Goal: Information Seeking & Learning: Learn about a topic

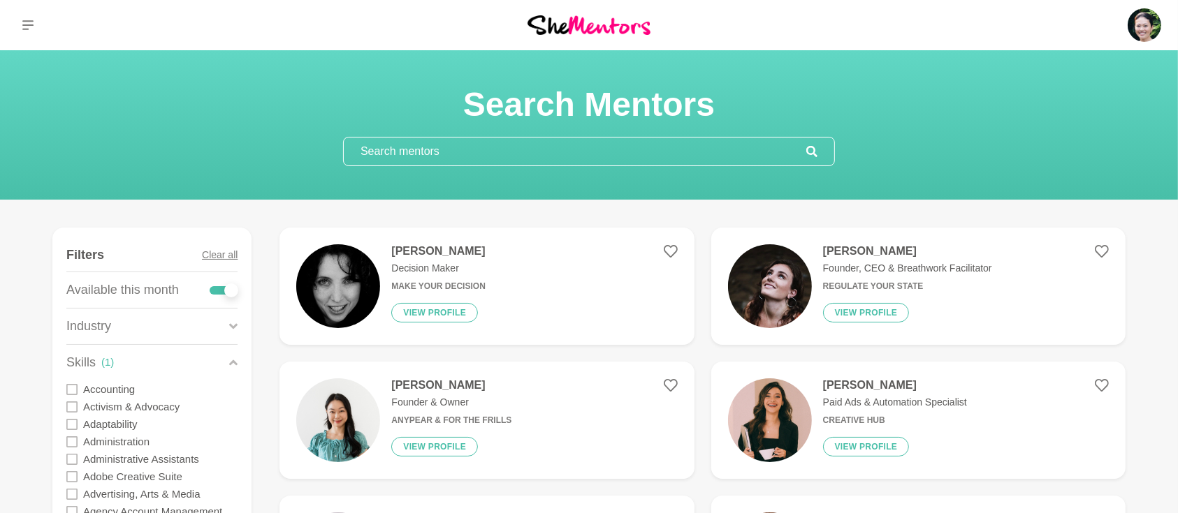
click at [208, 293] on div "Available this month" at bounding box center [151, 290] width 171 height 36
click at [214, 289] on div at bounding box center [224, 290] width 28 height 8
checkbox input "false"
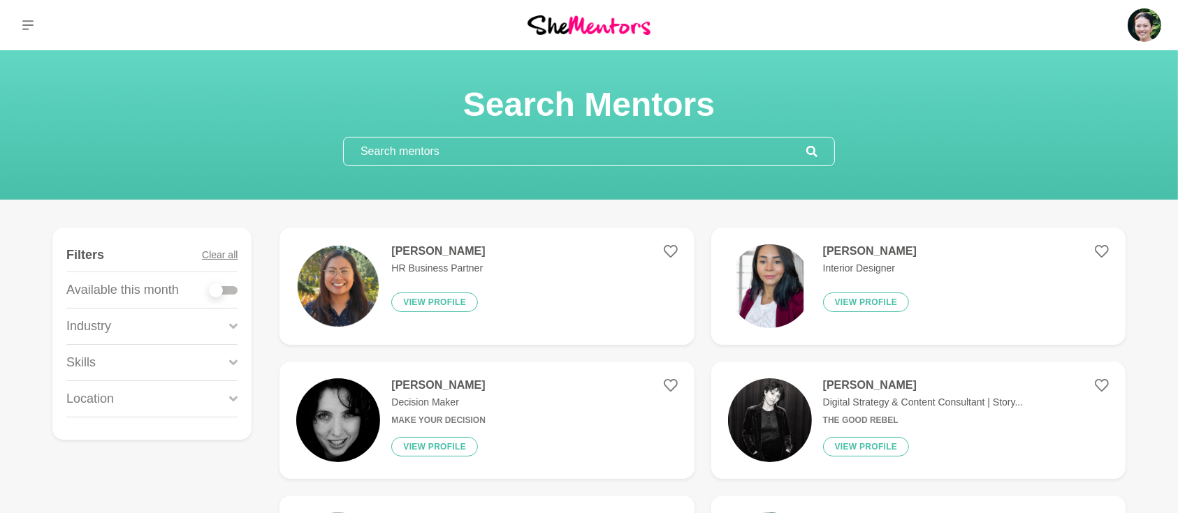
click at [233, 289] on div at bounding box center [224, 290] width 28 height 8
checkbox input "true"
click at [483, 150] on input "text" at bounding box center [575, 152] width 462 height 28
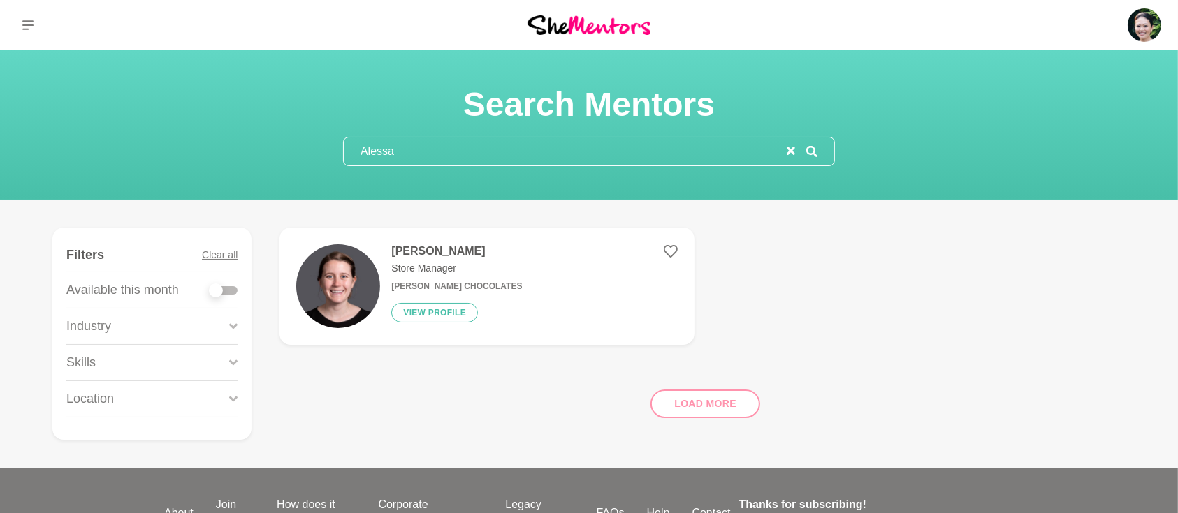
type input "Alessa"
click at [443, 247] on h4 "Alessa Young" at bounding box center [456, 251] width 131 height 14
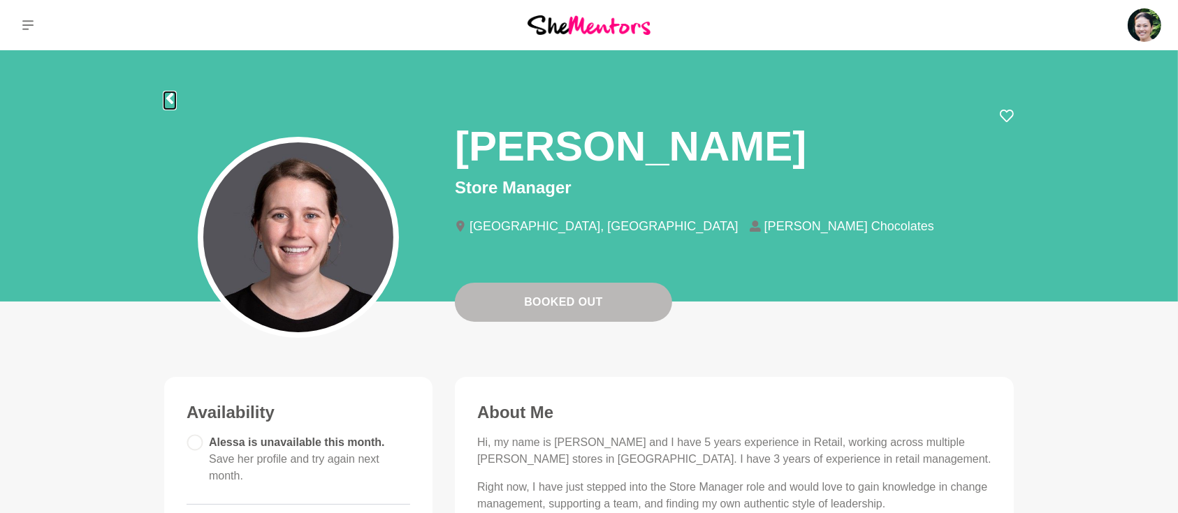
click at [165, 93] on icon at bounding box center [169, 98] width 11 height 11
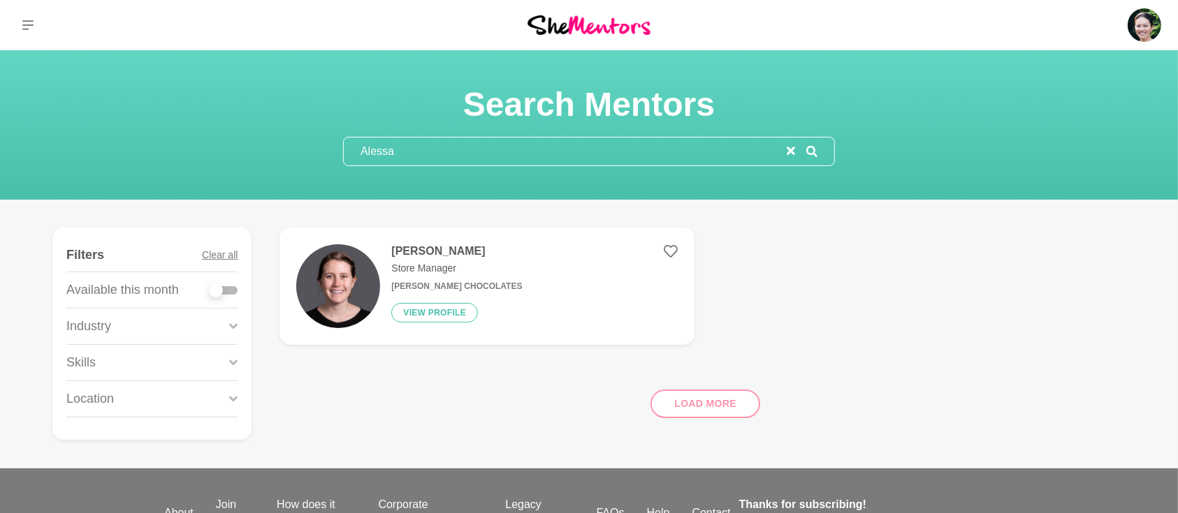
drag, startPoint x: 788, startPoint y: 151, endPoint x: 779, endPoint y: 150, distance: 9.1
click at [788, 151] on icon "reset" at bounding box center [791, 151] width 8 height 8
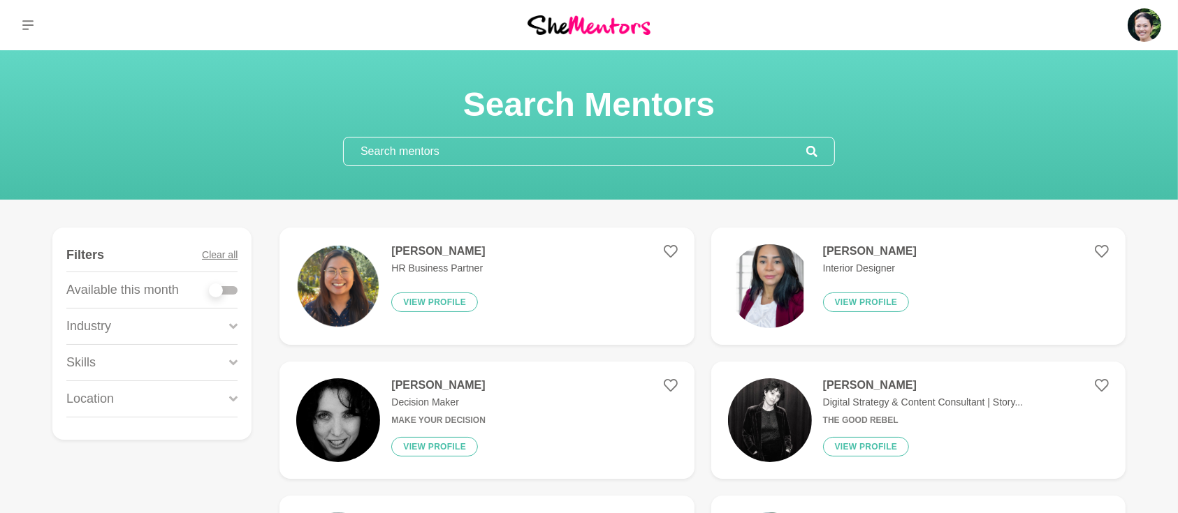
click at [232, 291] on div at bounding box center [224, 290] width 28 height 8
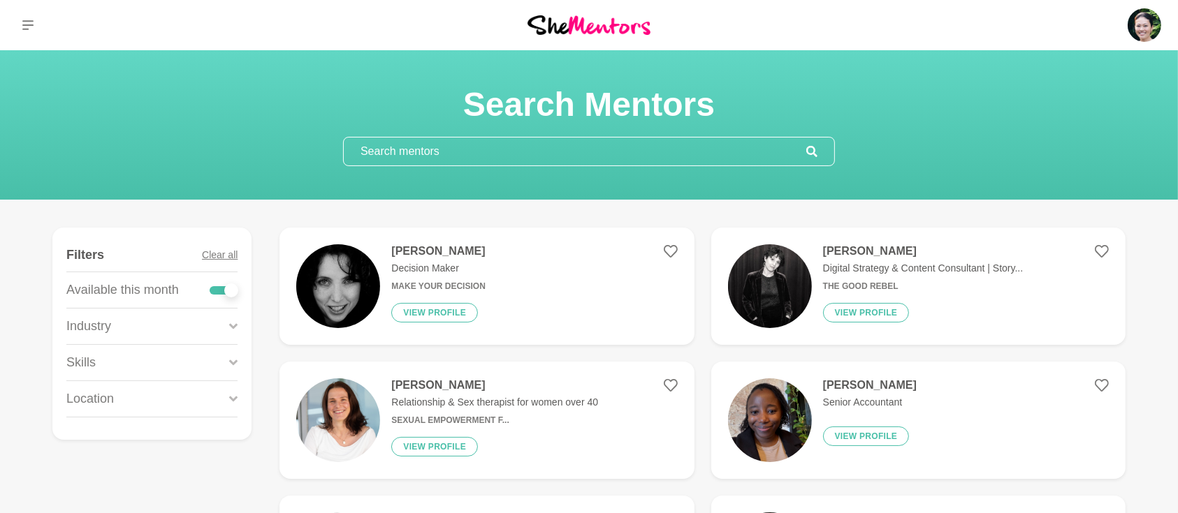
checkbox input "true"
click at [236, 362] on icon at bounding box center [233, 362] width 8 height 19
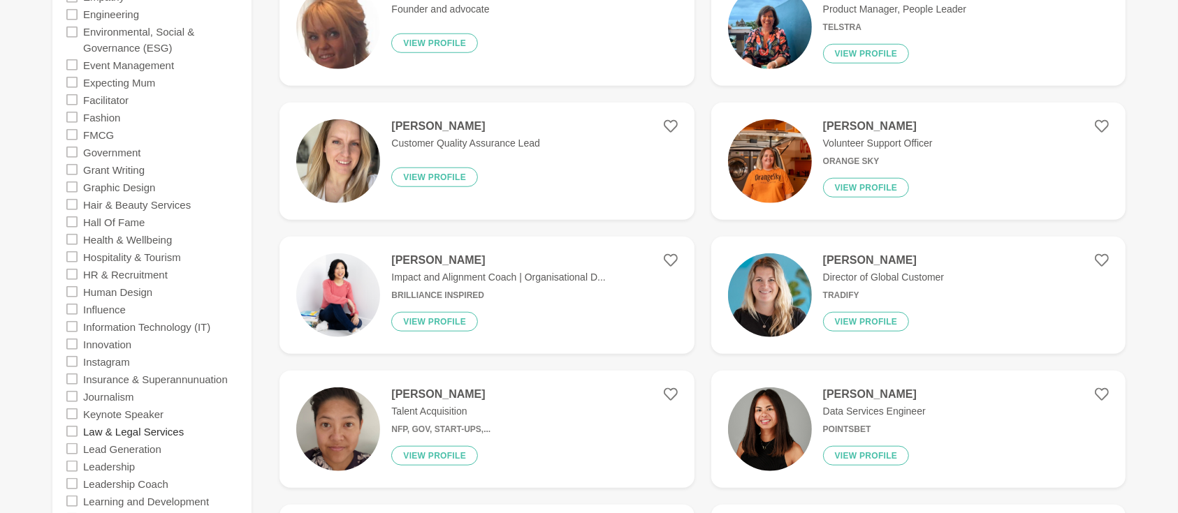
scroll to position [1366, 0]
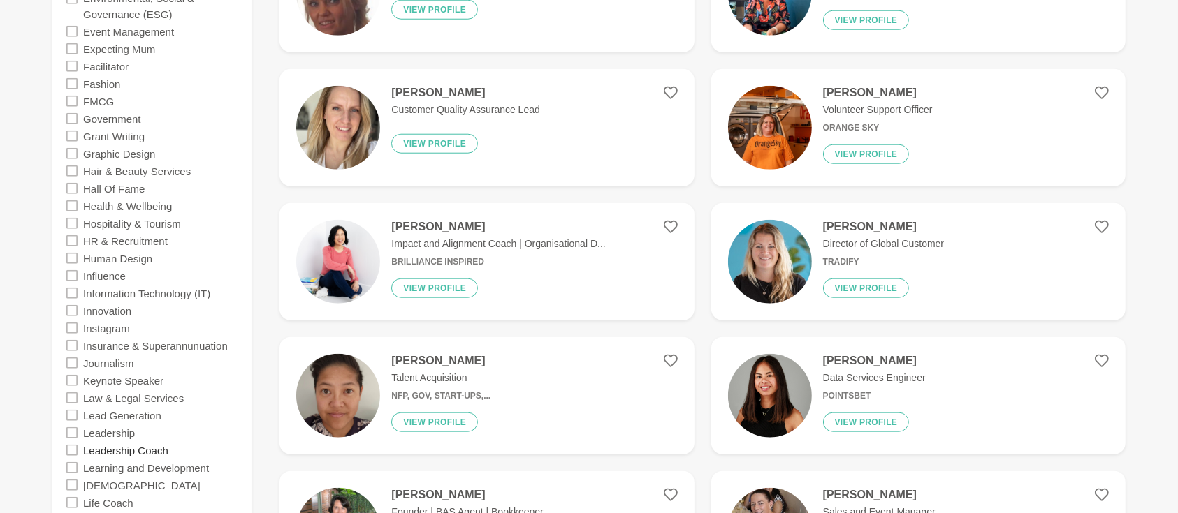
click at [133, 453] on label "Leadership Coach" at bounding box center [125, 449] width 85 height 17
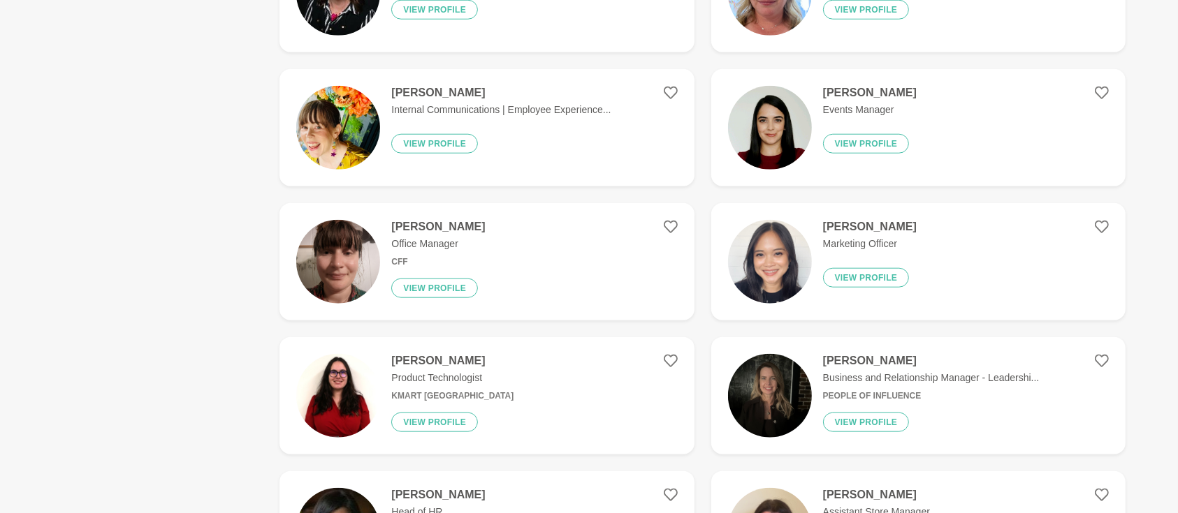
scroll to position [0, 0]
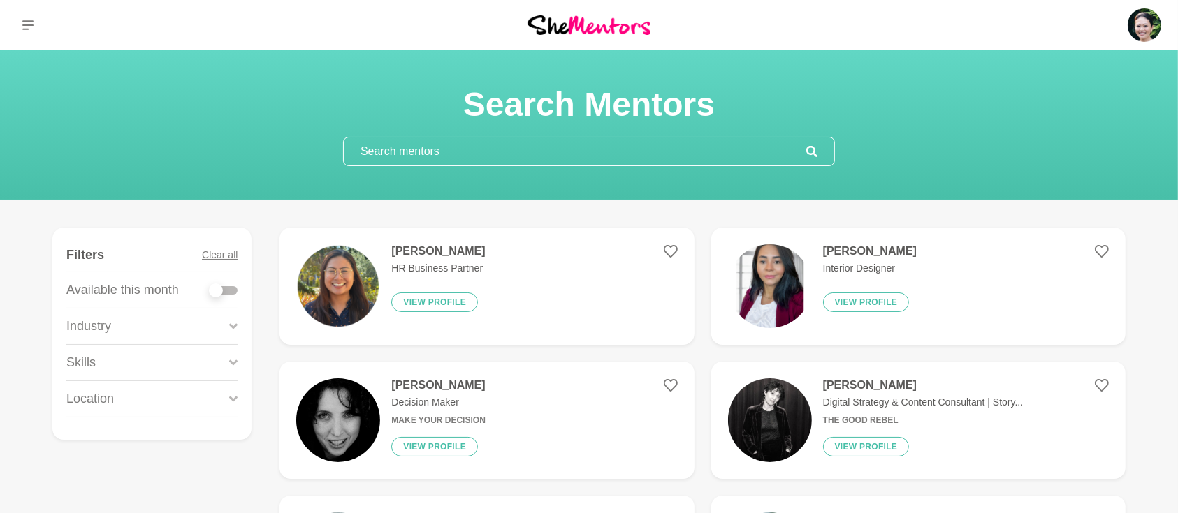
click at [234, 291] on div at bounding box center [224, 290] width 28 height 8
checkbox input "true"
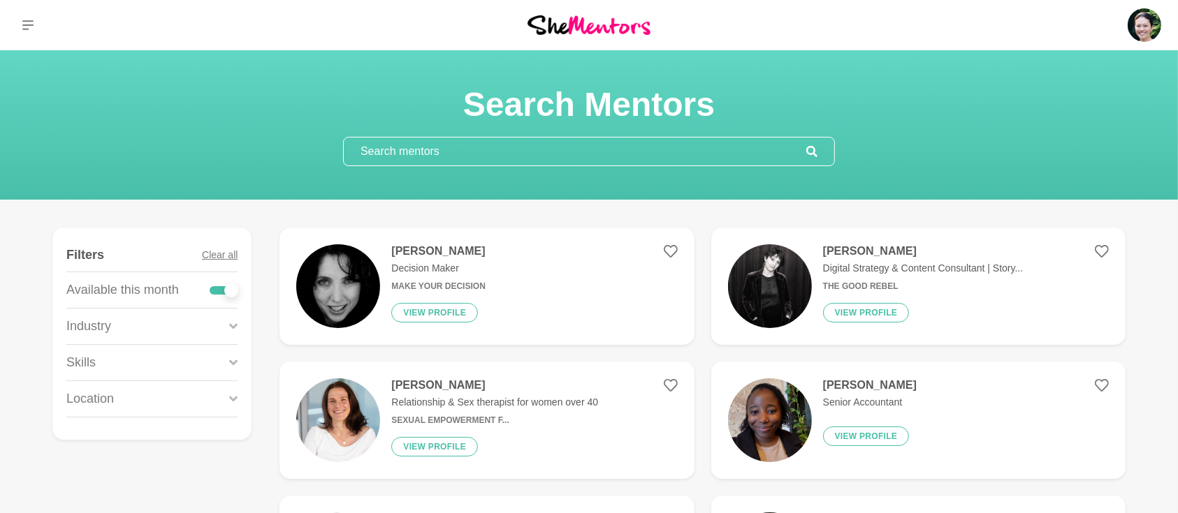
click at [235, 363] on icon at bounding box center [233, 362] width 8 height 19
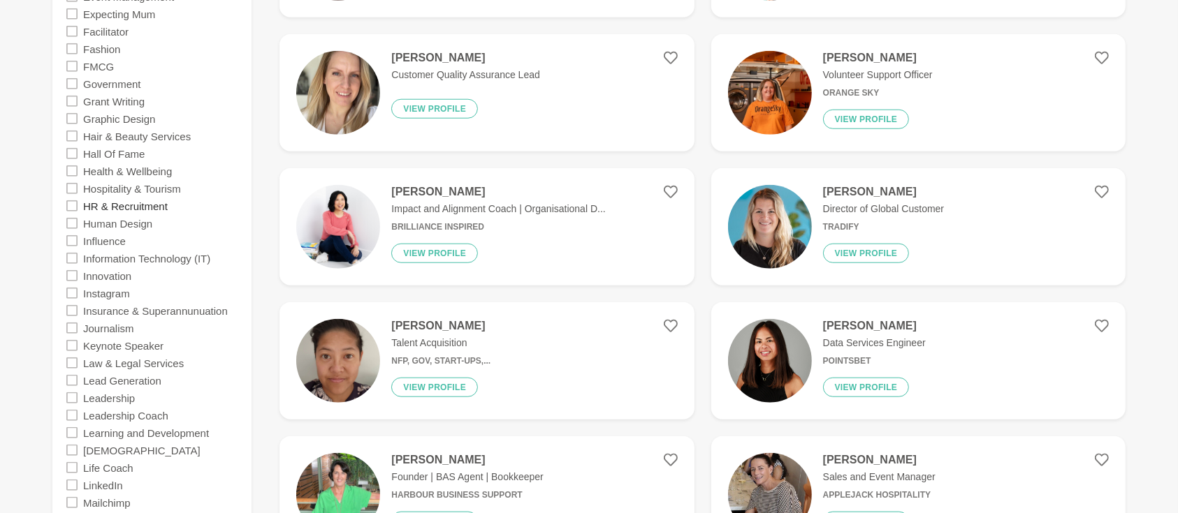
scroll to position [1428, 0]
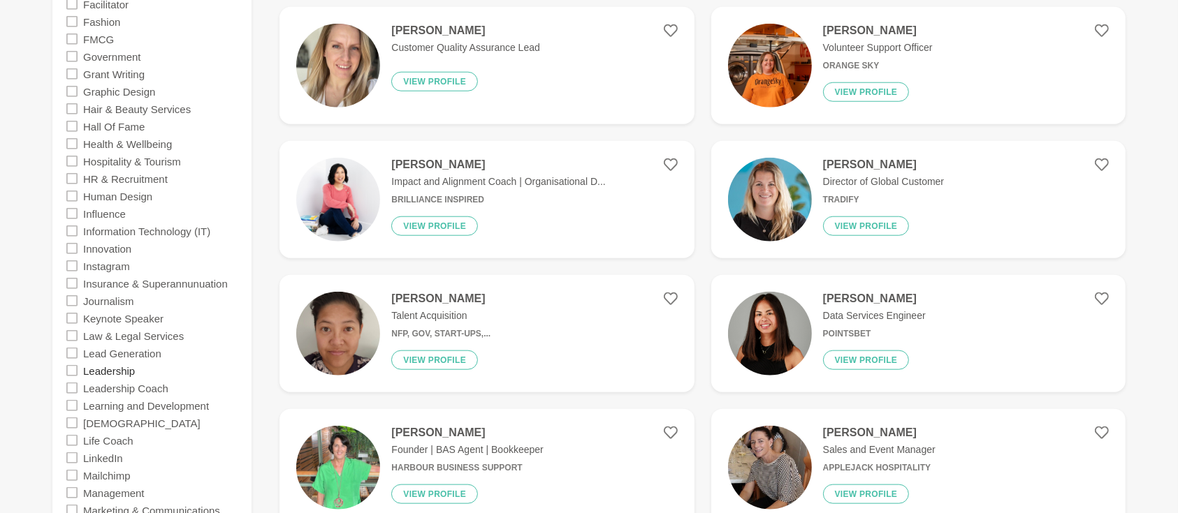
click at [133, 372] on label "Leadership" at bounding box center [109, 370] width 52 height 17
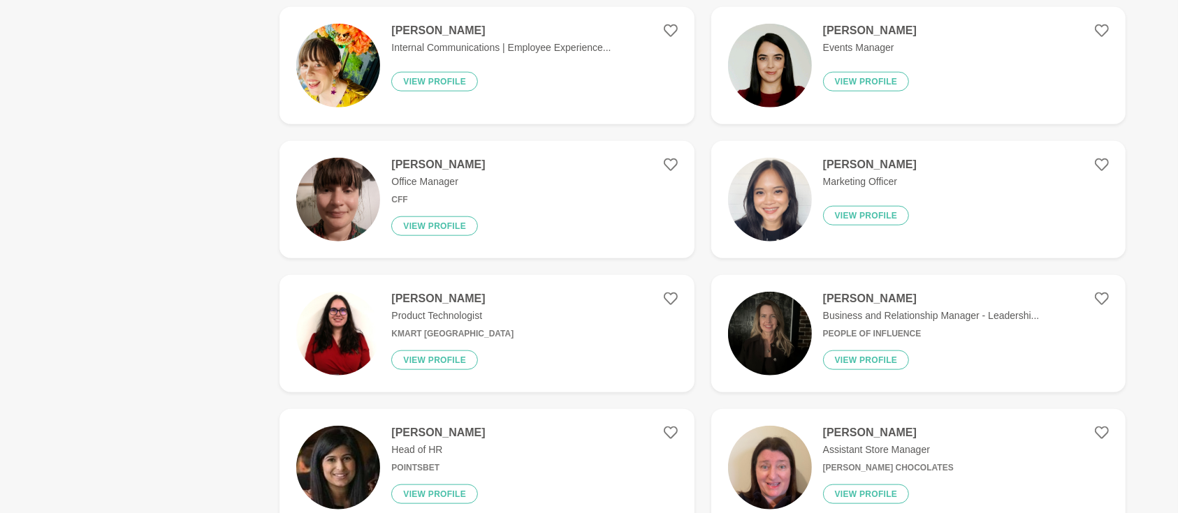
scroll to position [0, 0]
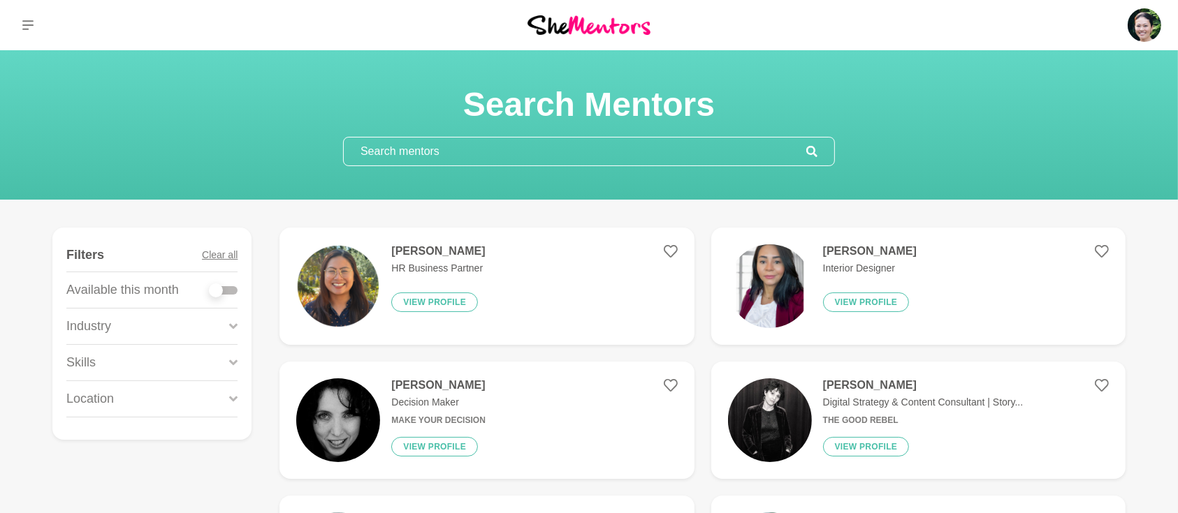
click at [235, 293] on div at bounding box center [224, 290] width 28 height 8
checkbox input "true"
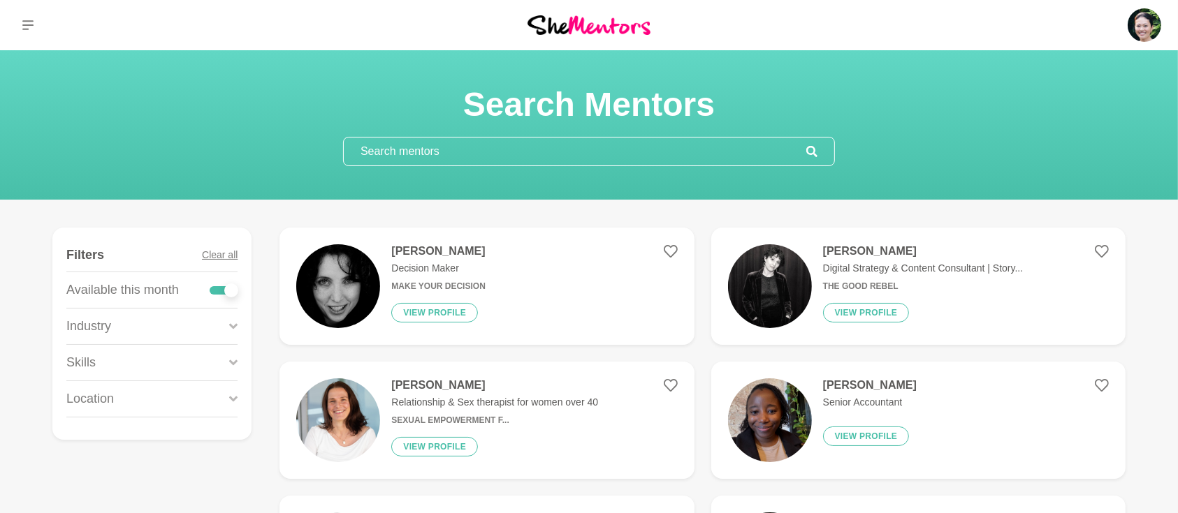
click at [231, 365] on icon at bounding box center [233, 362] width 8 height 19
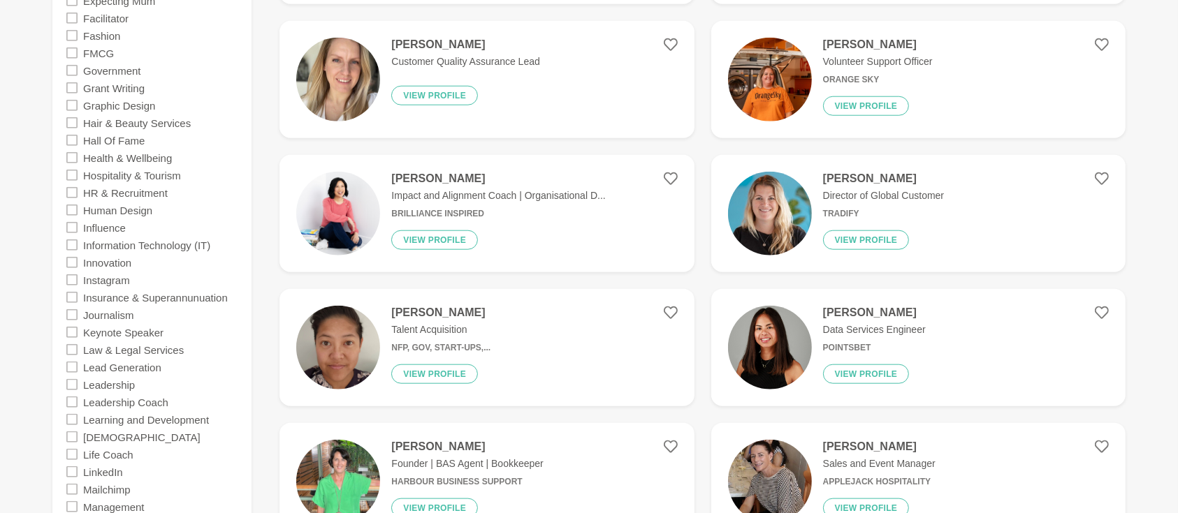
scroll to position [1490, 0]
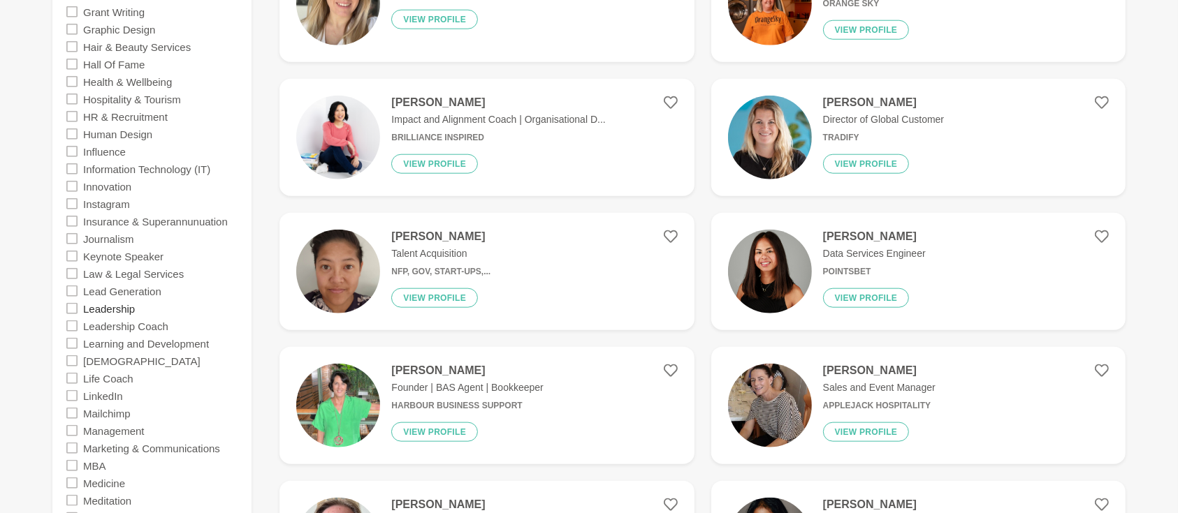
click at [129, 311] on label "Leadership" at bounding box center [109, 308] width 52 height 17
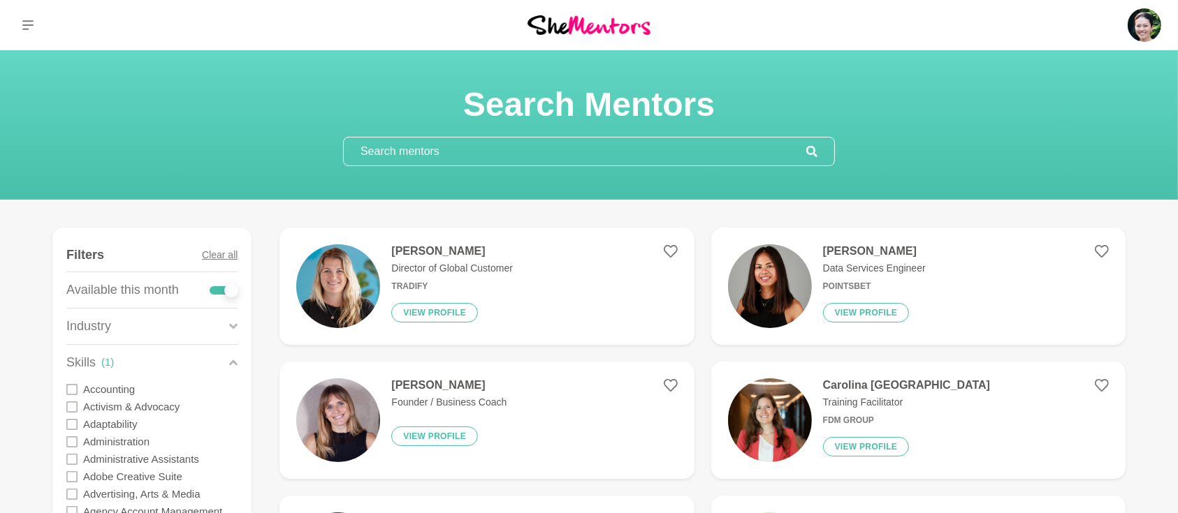
click at [453, 150] on input "text" at bounding box center [575, 152] width 462 height 28
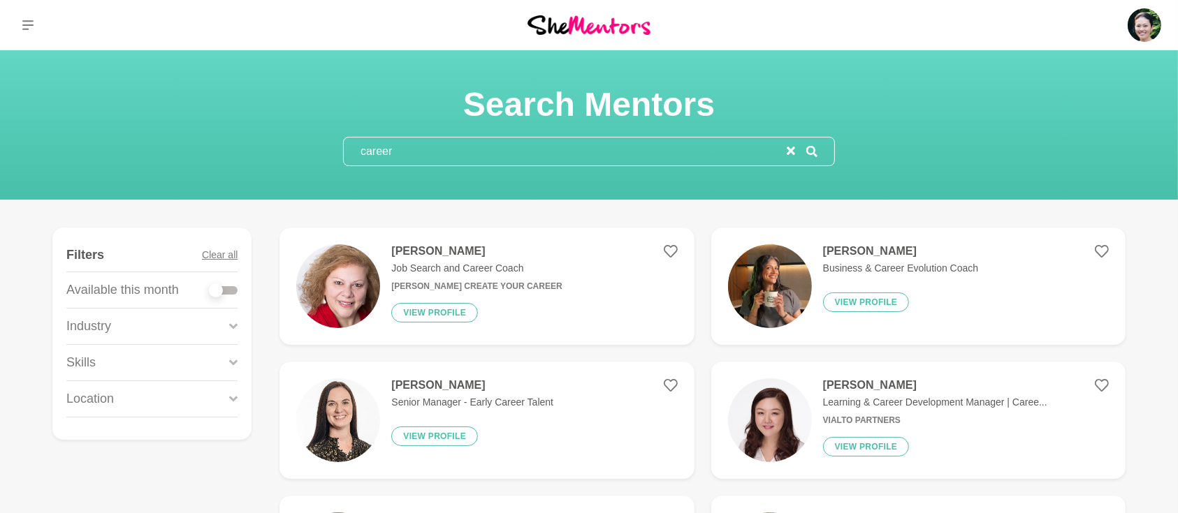
type input "career"
click at [231, 293] on div at bounding box center [224, 290] width 28 height 8
checkbox input "true"
click at [233, 293] on div at bounding box center [224, 290] width 28 height 8
checkbox input "true"
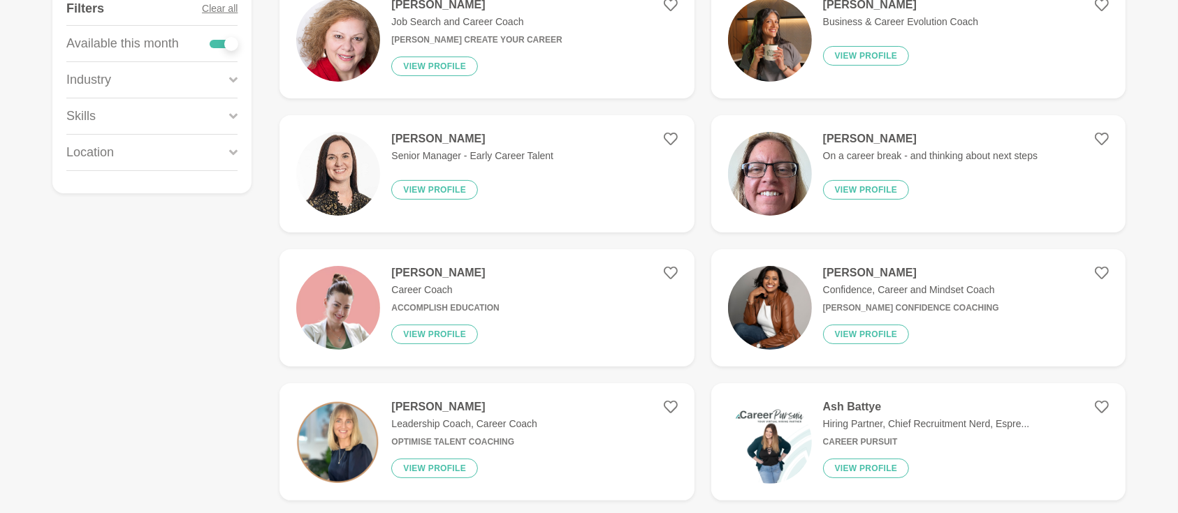
scroll to position [248, 0]
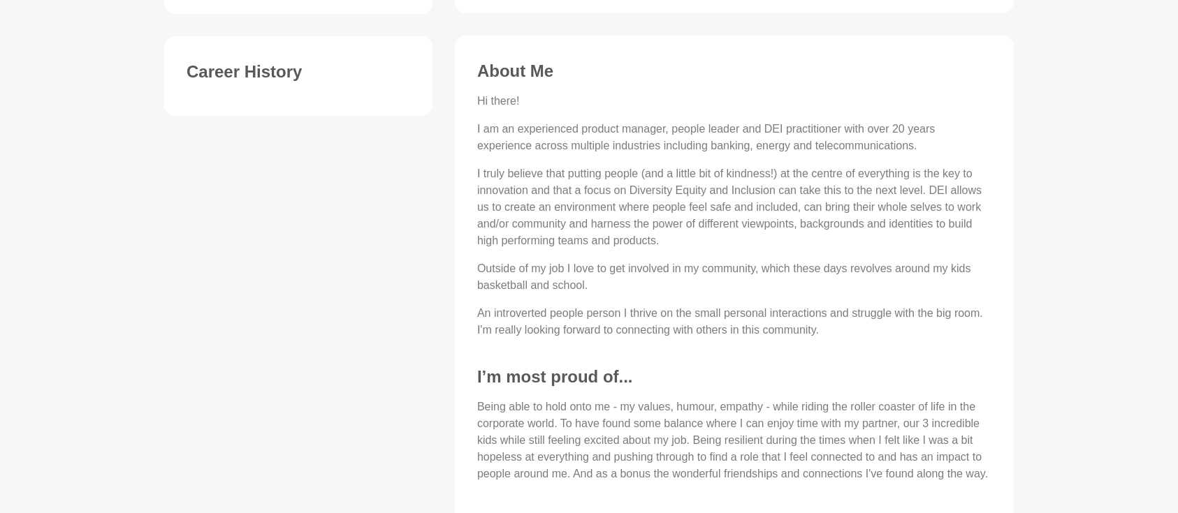
scroll to position [620, 0]
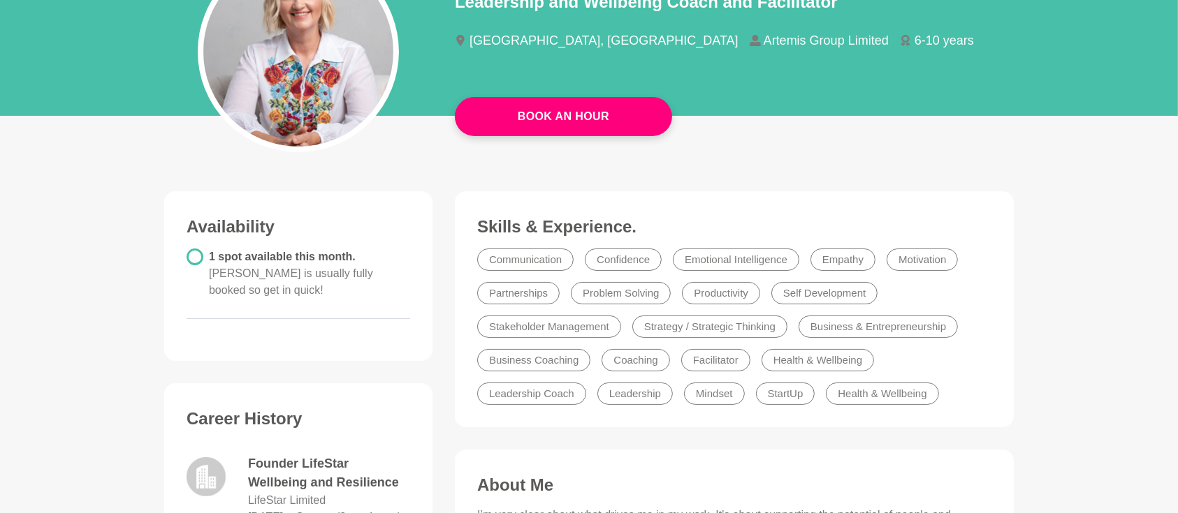
scroll to position [372, 0]
